Goal: Find specific page/section: Find specific page/section

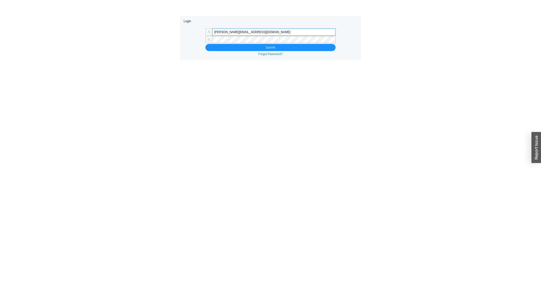
type input "miriama@homeandstone.com"
click at [241, 48] on button "Submit" at bounding box center [270, 47] width 130 height 7
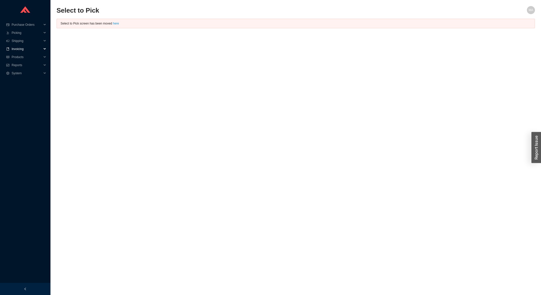
click at [32, 51] on span "Invoicing" at bounding box center [27, 49] width 30 height 8
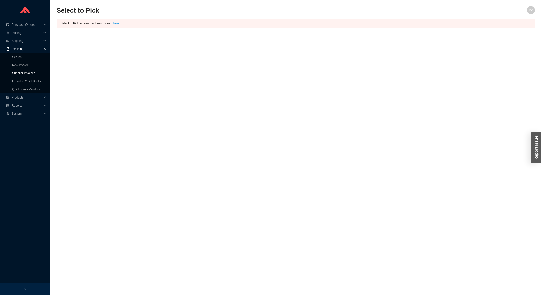
click at [21, 73] on link "Supplier Invoices" at bounding box center [23, 73] width 23 height 4
